Goal: Navigation & Orientation: Find specific page/section

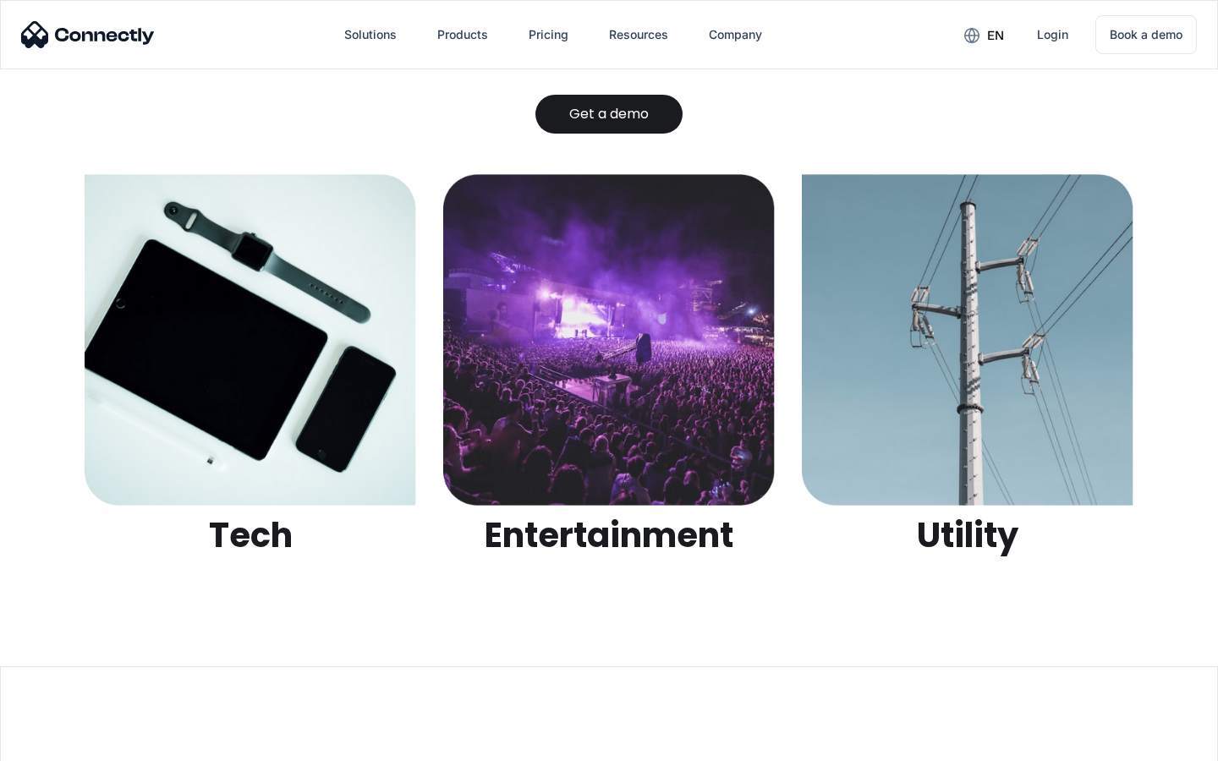
scroll to position [5337, 0]
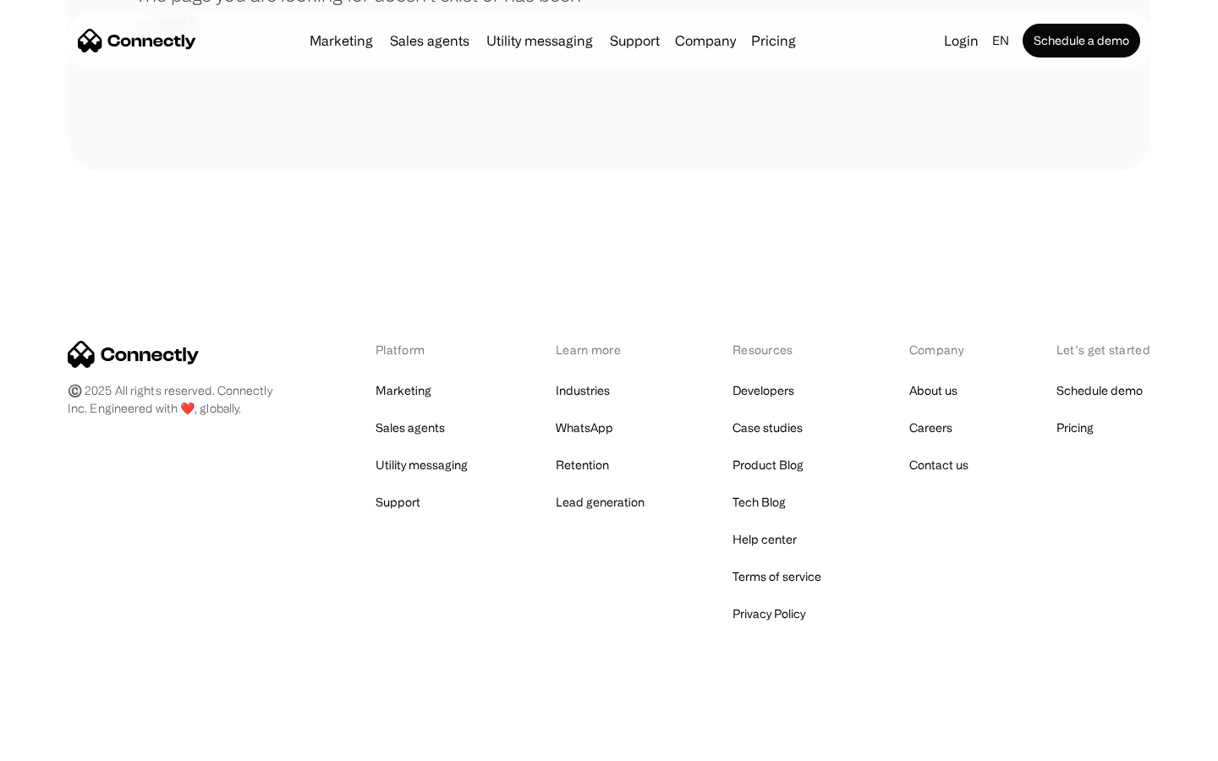
scroll to position [309, 0]
